Goal: Check status

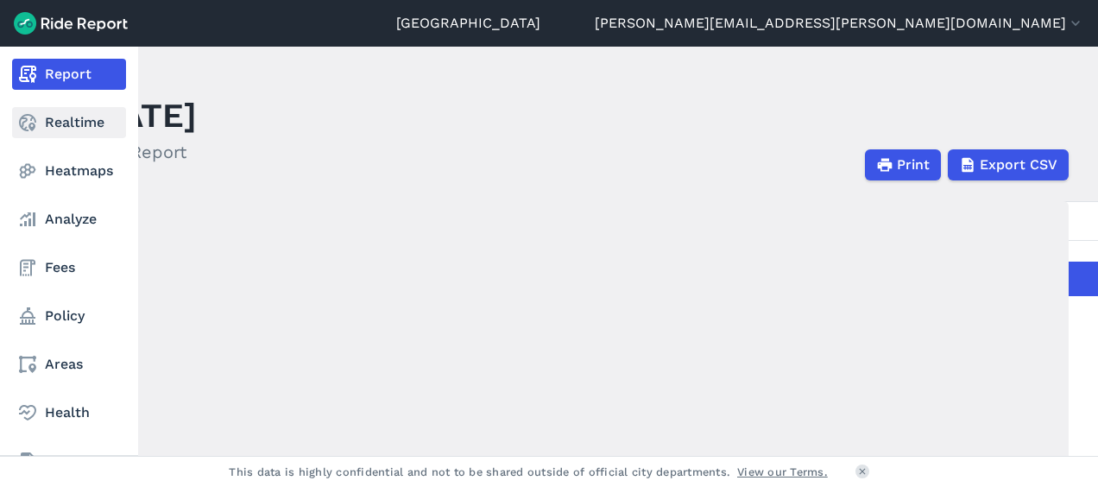
click at [80, 127] on link "Realtime" at bounding box center [69, 122] width 114 height 31
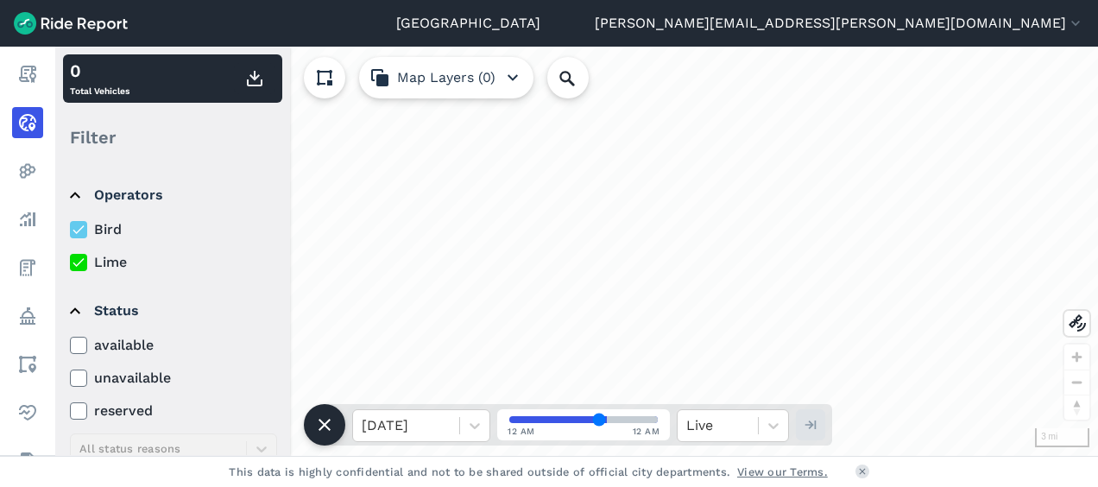
click at [83, 261] on icon at bounding box center [79, 262] width 16 height 17
click at [70, 261] on input "Lime" at bounding box center [70, 257] width 0 height 11
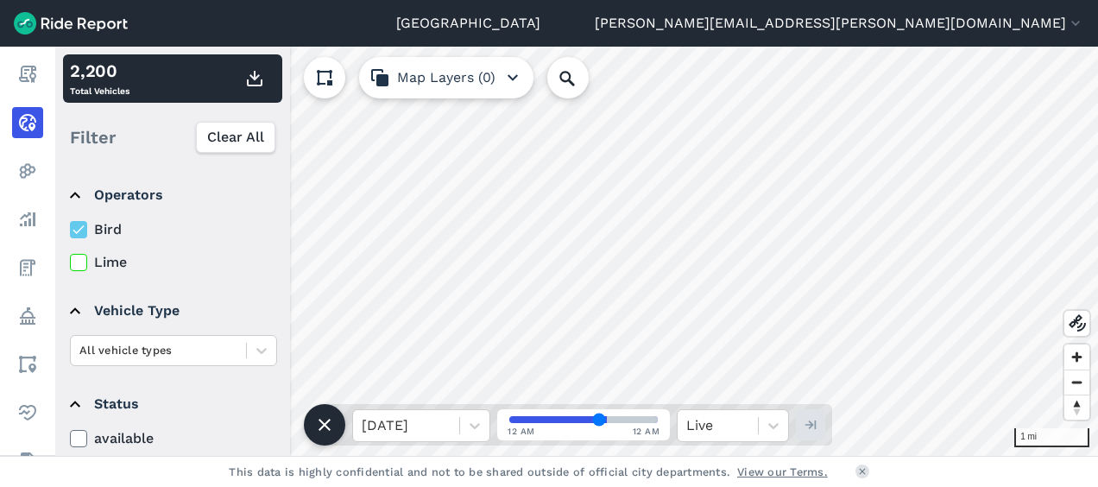
click at [633, 34] on div "Seattle [PERSON_NAME][EMAIL_ADDRESS][PERSON_NAME][DOMAIN_NAME] Settings Terms S…" at bounding box center [549, 243] width 1098 height 487
click at [585, 0] on html "Seattle [PERSON_NAME][EMAIL_ADDRESS][PERSON_NAME][DOMAIN_NAME] Settings Terms S…" at bounding box center [549, 243] width 1098 height 487
click at [76, 262] on icon at bounding box center [79, 262] width 16 height 17
click at [70, 262] on input "Lime" at bounding box center [70, 257] width 0 height 11
click at [82, 261] on use at bounding box center [78, 262] width 11 height 9
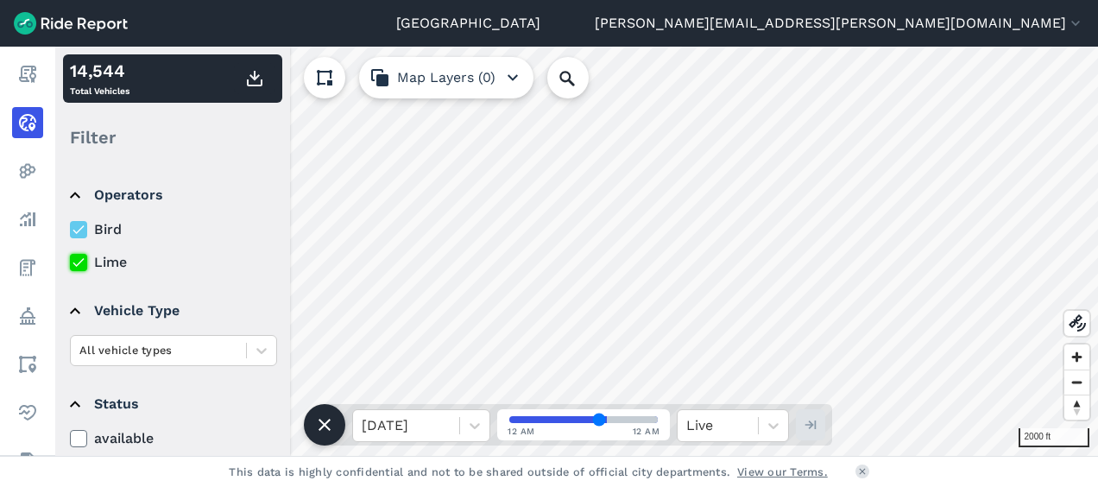
click at [70, 261] on input "Lime" at bounding box center [70, 257] width 0 height 11
click at [800, 473] on div "Seattle [PERSON_NAME][EMAIL_ADDRESS][PERSON_NAME][DOMAIN_NAME] Settings Terms S…" at bounding box center [549, 243] width 1098 height 487
